Goal: Navigation & Orientation: Go to known website

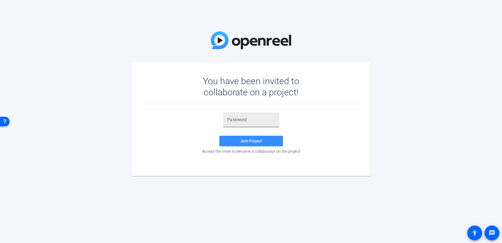
click at [240, 123] on div at bounding box center [251, 119] width 48 height 15
paste input "T3-7fq"
type input "T3-7fq"
click at [257, 139] on span "Join Project" at bounding box center [251, 141] width 22 height 5
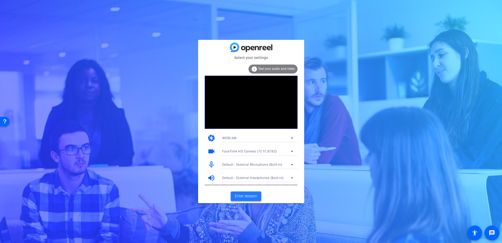
click at [251, 199] on span at bounding box center [246, 196] width 31 height 13
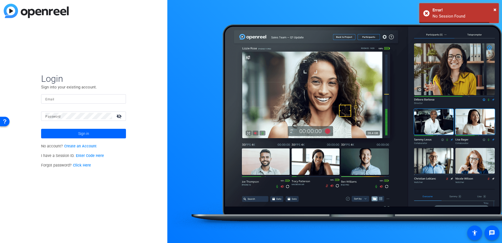
type input "aleon@openreel.com"
click at [98, 136] on span at bounding box center [83, 133] width 85 height 13
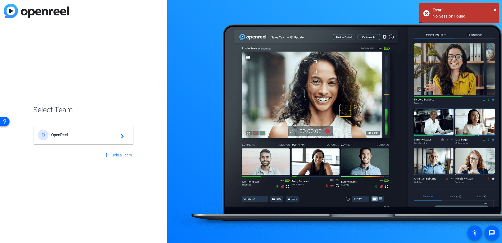
click at [88, 124] on div "O OpenReel navigate_next" at bounding box center [83, 131] width 101 height 25
click at [87, 131] on div "O OpenReel navigate_next" at bounding box center [83, 135] width 91 height 11
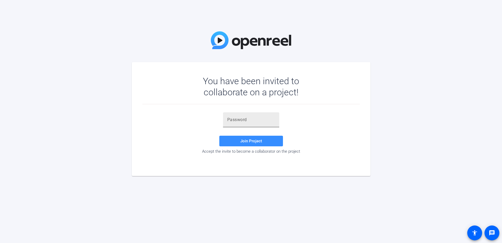
click at [251, 121] on input "text" at bounding box center [251, 120] width 48 height 6
click at [237, 119] on input "text" at bounding box center [251, 120] width 48 height 6
type input "T3-7fq"
click at [259, 141] on span "Join Project" at bounding box center [251, 141] width 22 height 5
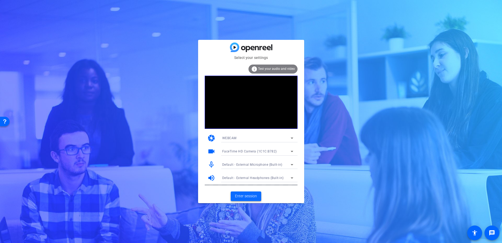
click at [251, 197] on span "Enter session" at bounding box center [246, 196] width 22 height 6
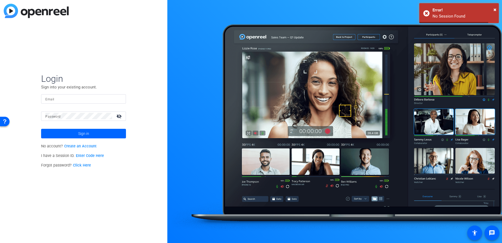
type input "aleon@openreel.com"
